Goal: Check status: Check status

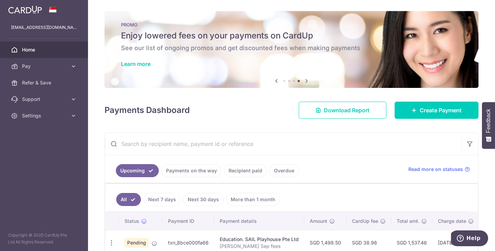
scroll to position [0, 92]
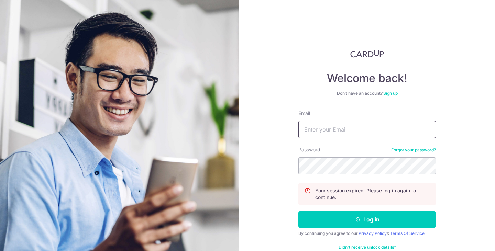
click at [346, 130] on input "Email" at bounding box center [366, 129] width 137 height 17
type input "[EMAIL_ADDRESS][DOMAIN_NAME]"
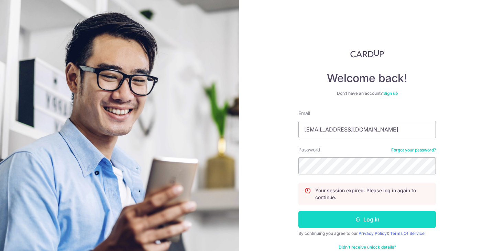
click at [370, 223] on button "Log in" at bounding box center [366, 219] width 137 height 17
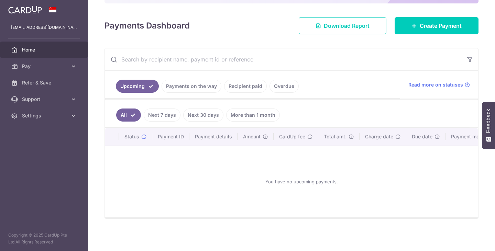
scroll to position [69, 0]
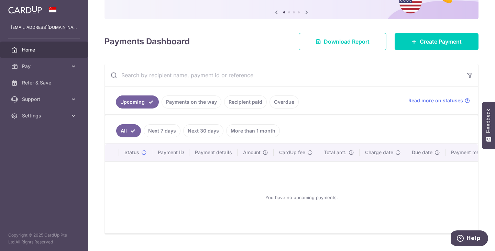
click at [245, 100] on link "Recipient paid" at bounding box center [245, 102] width 43 height 13
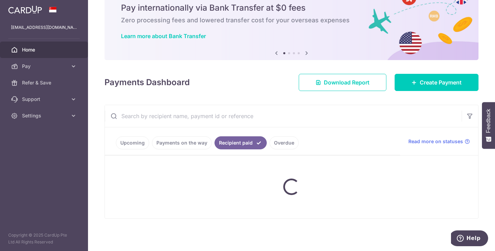
scroll to position [59, 0]
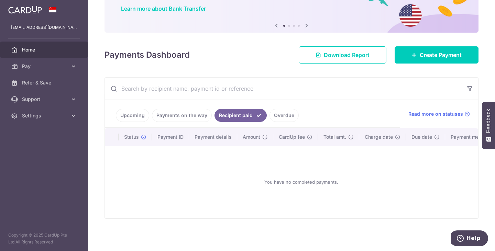
click at [175, 109] on link "Payments on the way" at bounding box center [182, 115] width 60 height 13
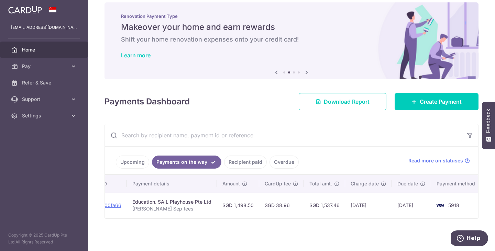
scroll to position [0, 110]
